Goal: Task Accomplishment & Management: Manage account settings

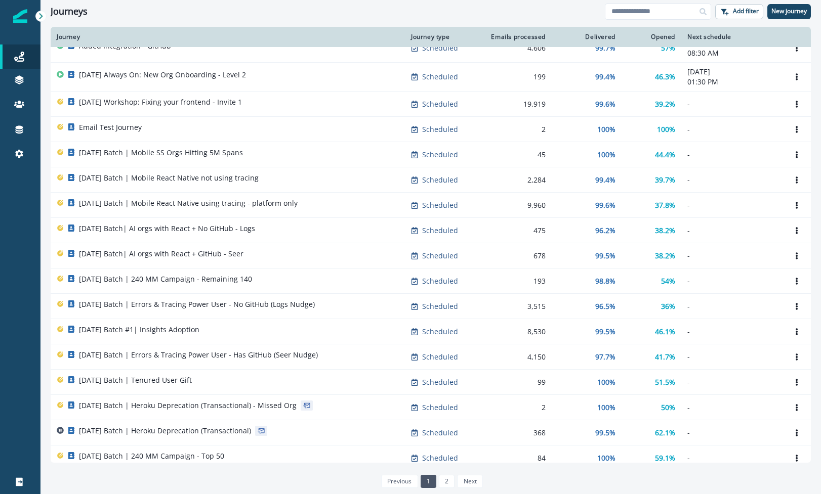
scroll to position [245, 0]
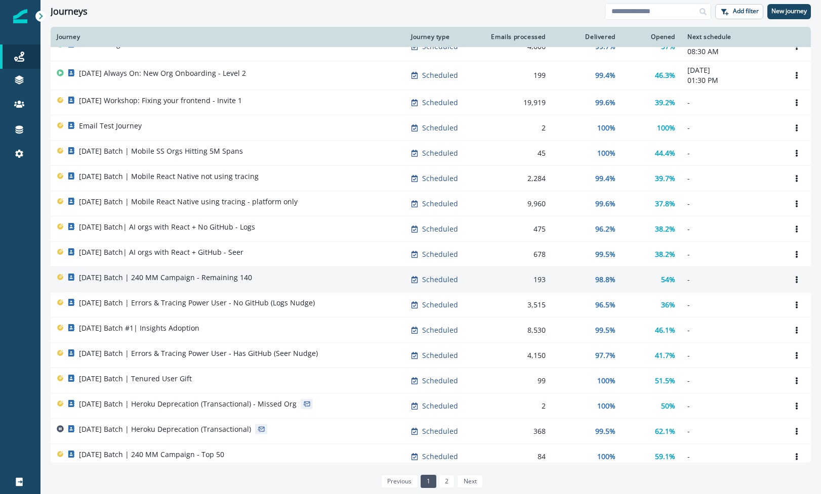
click at [158, 275] on p "[DATE] Batch | 240 MM Campaign - Remaining 140" at bounding box center [165, 278] width 173 height 10
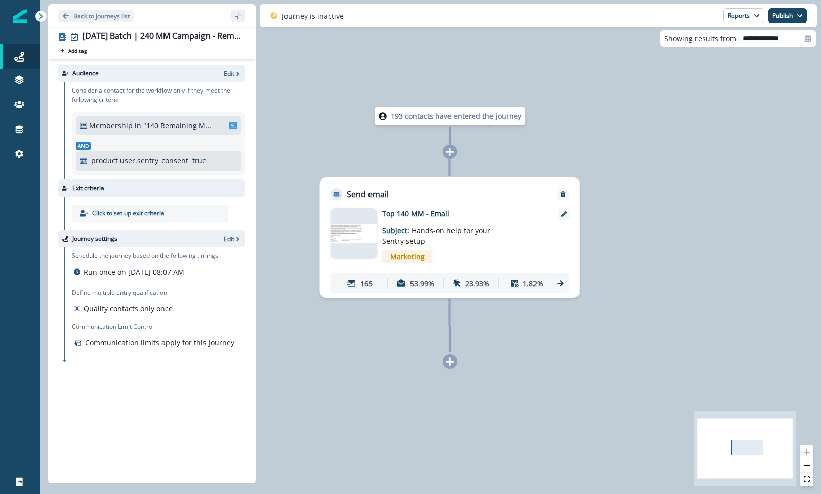
click at [45, 19] on div at bounding box center [40, 16] width 11 height 11
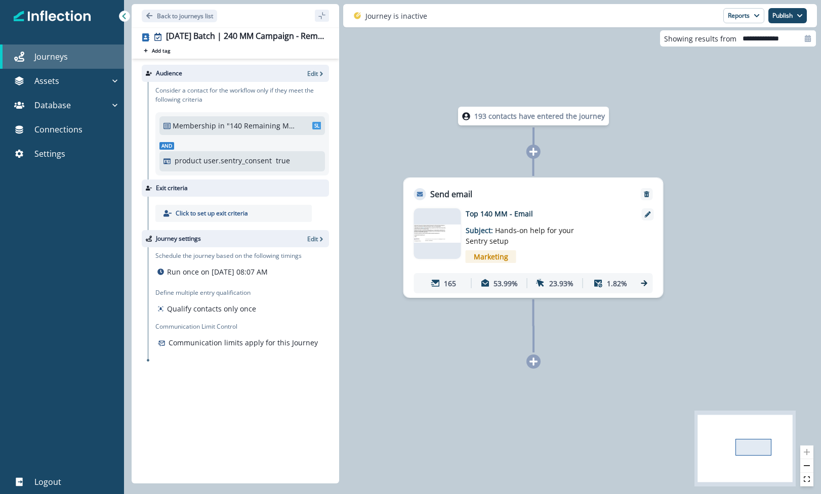
click at [59, 64] on link "Journeys" at bounding box center [62, 57] width 124 height 24
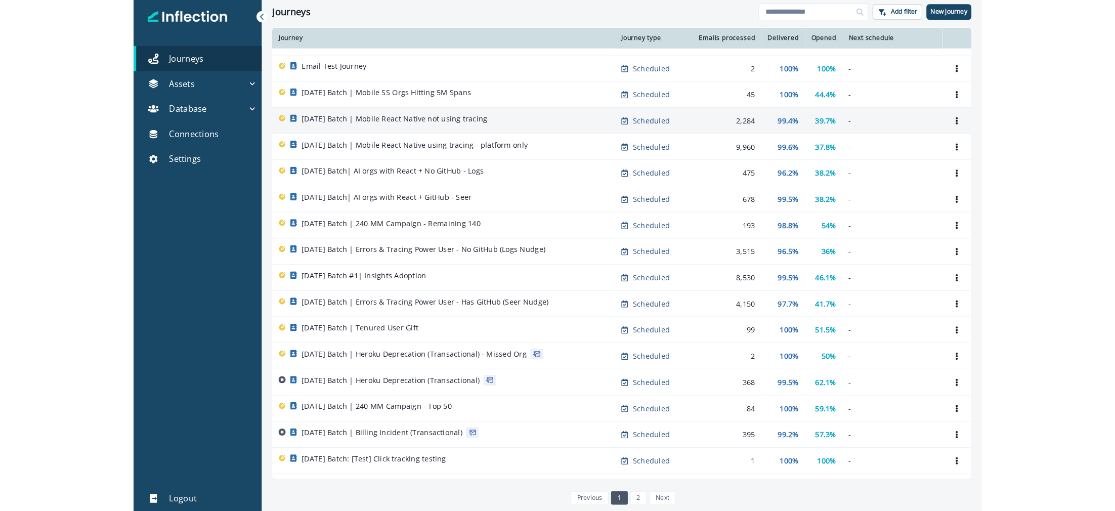
scroll to position [338, 0]
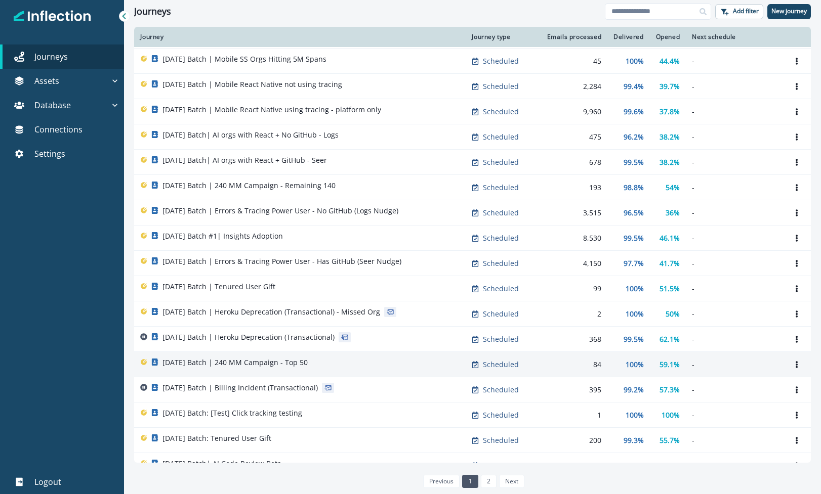
click at [266, 360] on p "[DATE] Batch | 240 MM Campaign - Top 50" at bounding box center [234, 363] width 145 height 10
